Goal: Navigation & Orientation: Find specific page/section

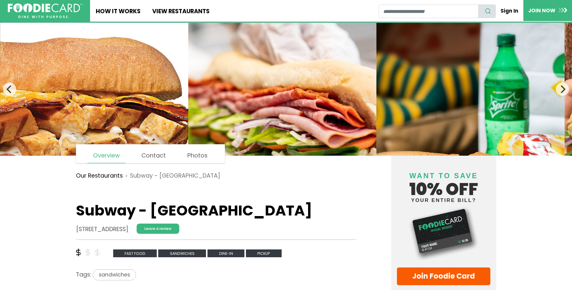
click at [41, 12] on img at bounding box center [45, 10] width 75 height 15
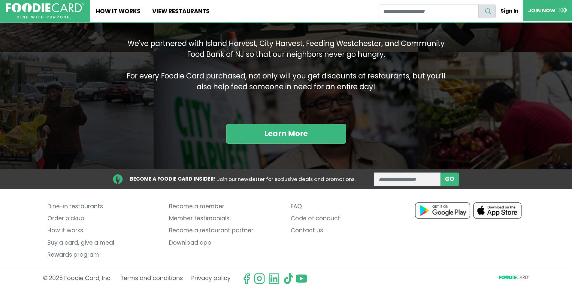
scroll to position [346, 0]
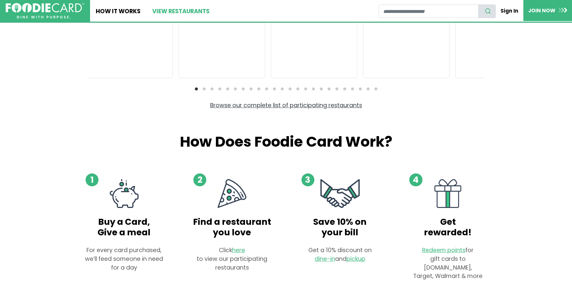
click at [215, 22] on link "View restaurants" at bounding box center [180, 11] width 69 height 22
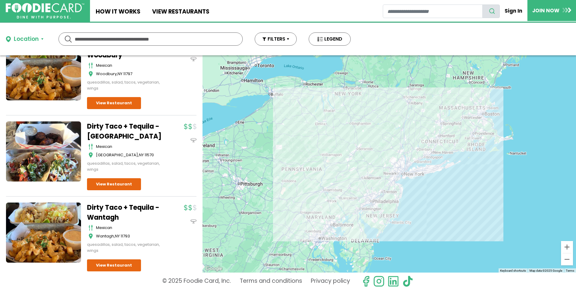
scroll to position [351, 0]
